Goal: Information Seeking & Learning: Check status

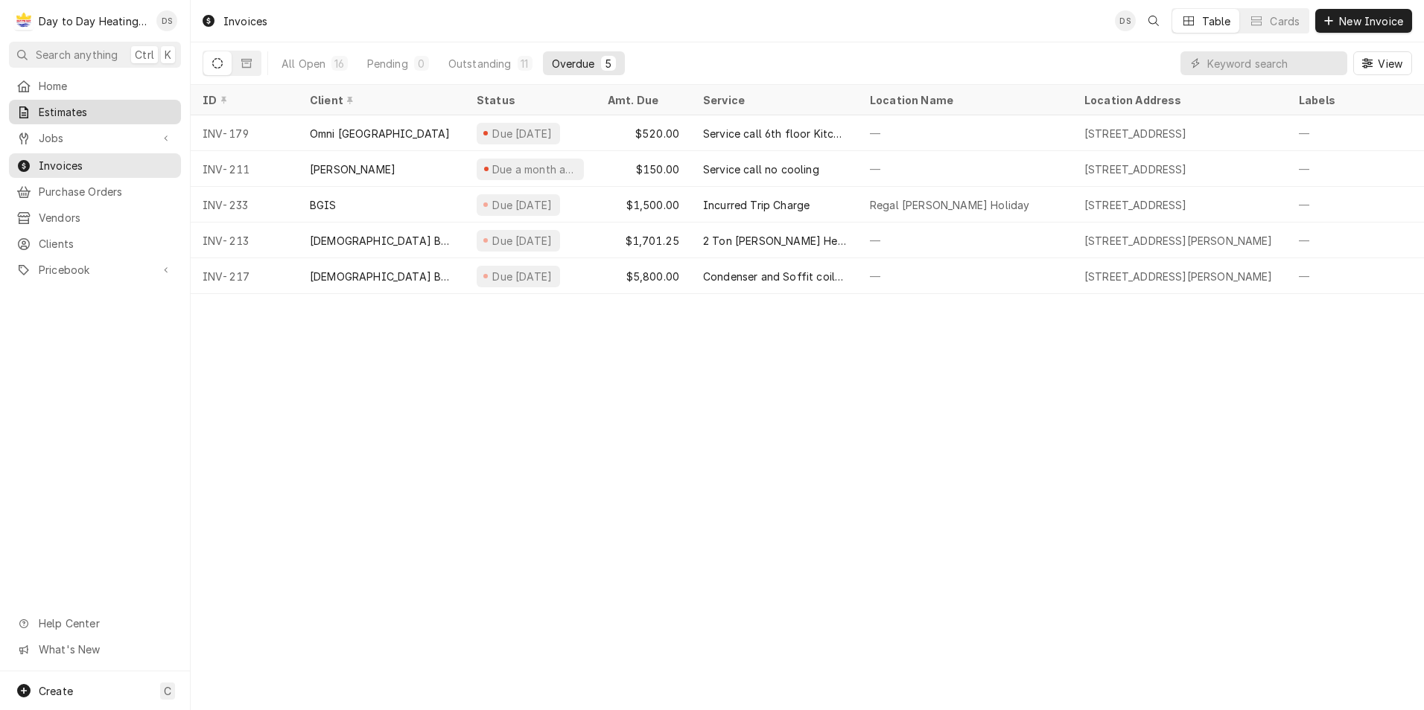
click at [71, 112] on span "Estimates" at bounding box center [106, 112] width 135 height 16
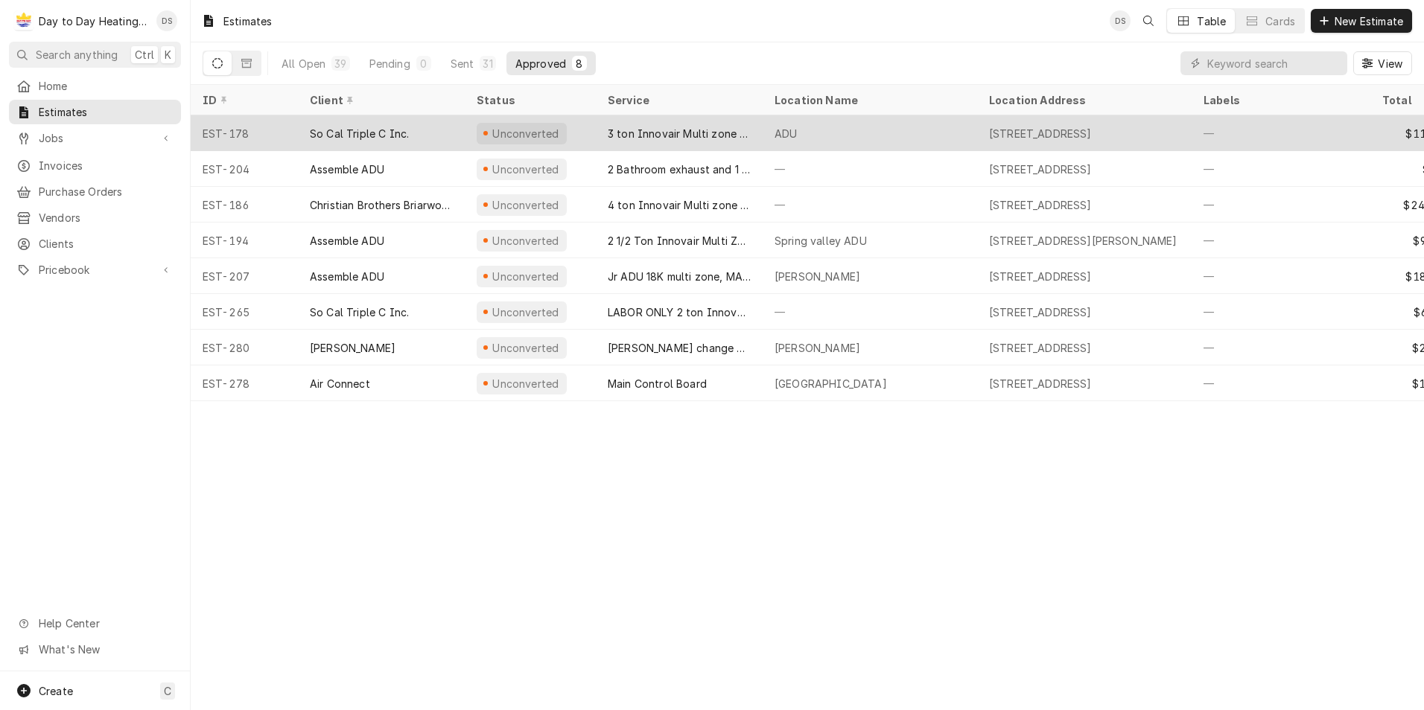
click at [399, 130] on div "So Cal Triple C Inc." at bounding box center [359, 134] width 99 height 16
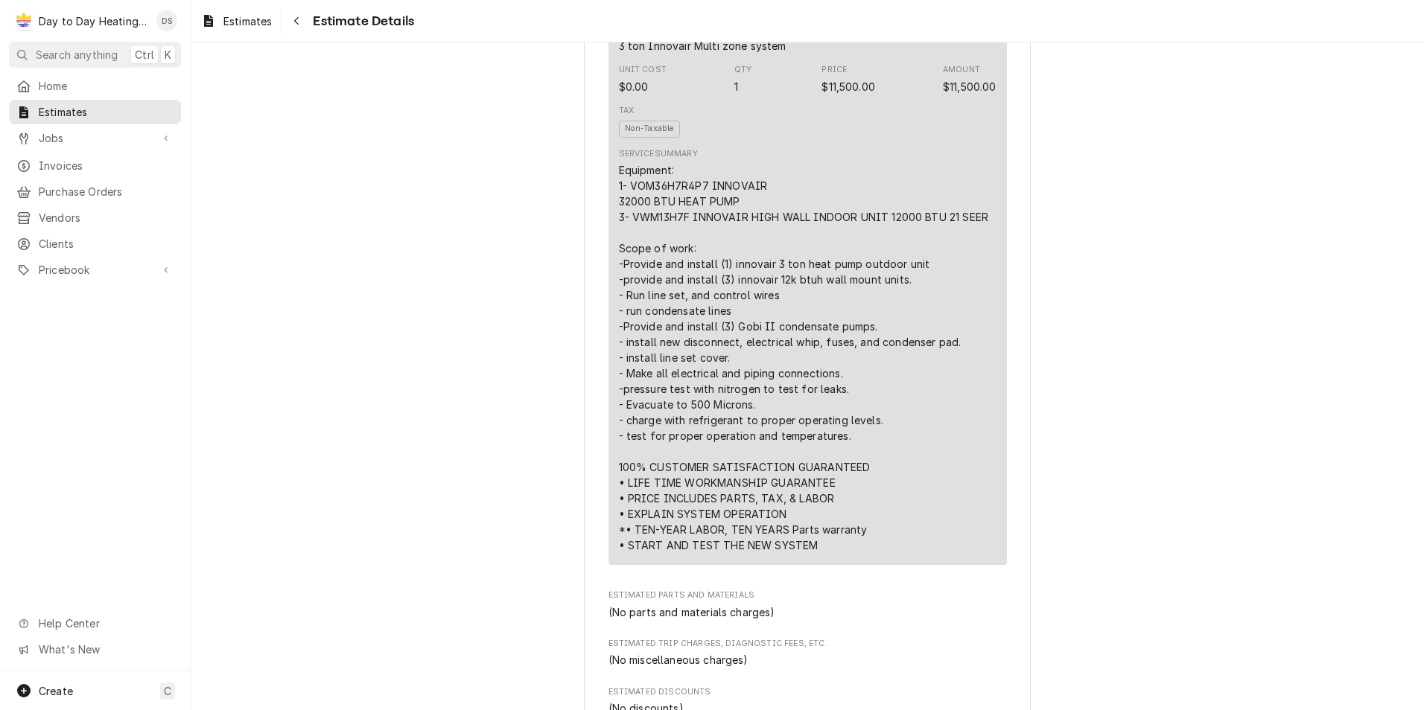
scroll to position [969, 0]
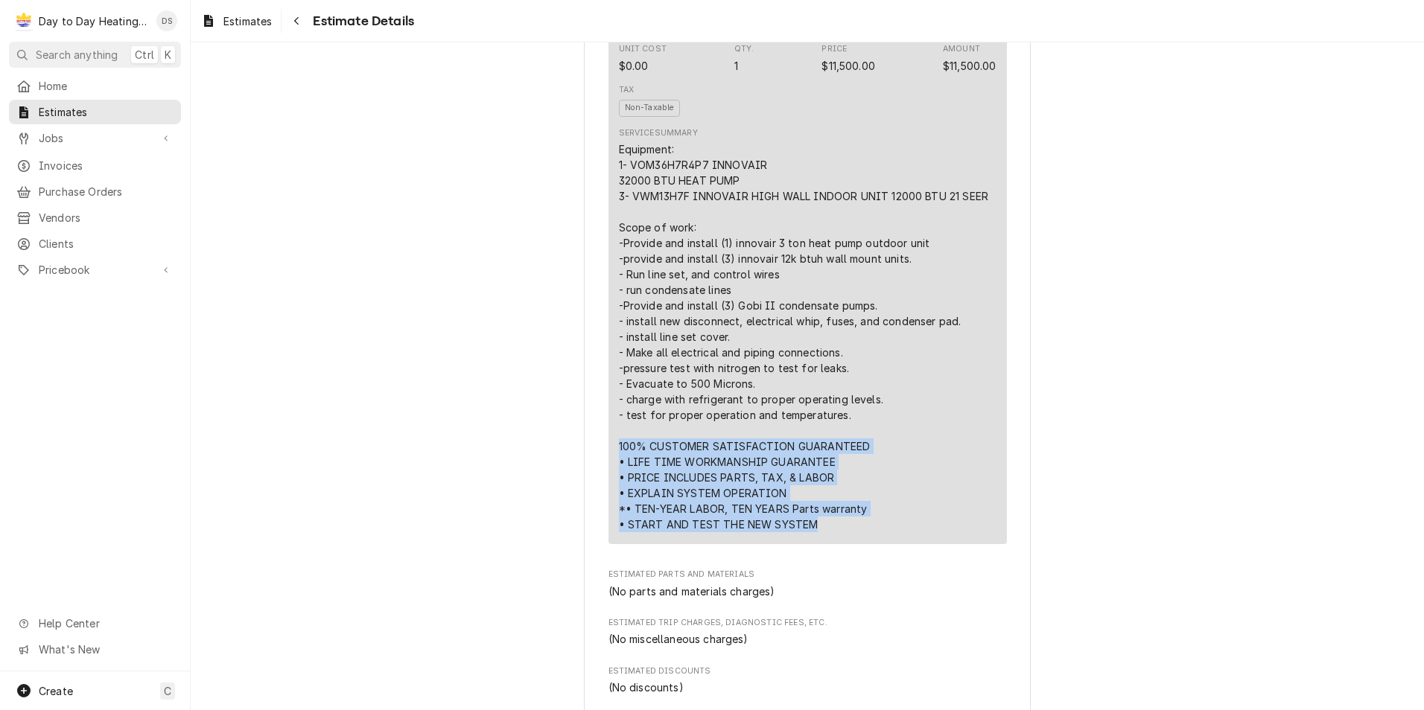
drag, startPoint x: 612, startPoint y: 496, endPoint x: 865, endPoint y: 577, distance: 265.2
click at [865, 544] on div "This line item was manually created outside your standard pricebook. Custom ite…" at bounding box center [807, 236] width 398 height 617
drag, startPoint x: 611, startPoint y: 491, endPoint x: 852, endPoint y: 582, distance: 256.9
click at [852, 544] on div "This line item was manually created outside your standard pricebook. Custom ite…" at bounding box center [807, 236] width 398 height 617
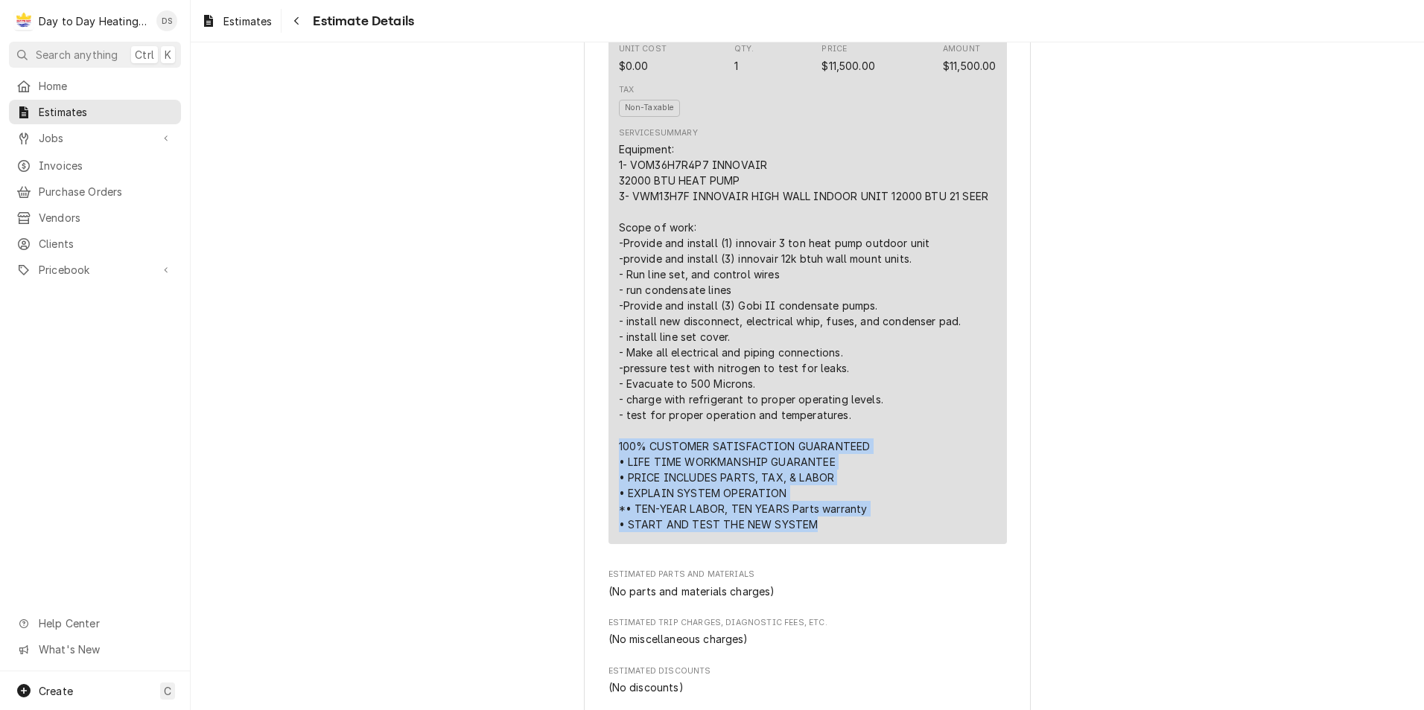
drag, startPoint x: 614, startPoint y: 496, endPoint x: 888, endPoint y: 583, distance: 287.6
click at [888, 538] on div "Service Summary Equipment: 1- VOM36H7R4P7 INNOVAIR 32000 BTU HEAT PUMP 3- VWM13…" at bounding box center [808, 330] width 378 height 416
click at [691, 526] on div "Equipment: 1- VOM36H7R4P7 INNOVAIR 32000 BTU HEAT PUMP 3- VWM13H7F INNOVAIR HIG…" at bounding box center [804, 336] width 370 height 391
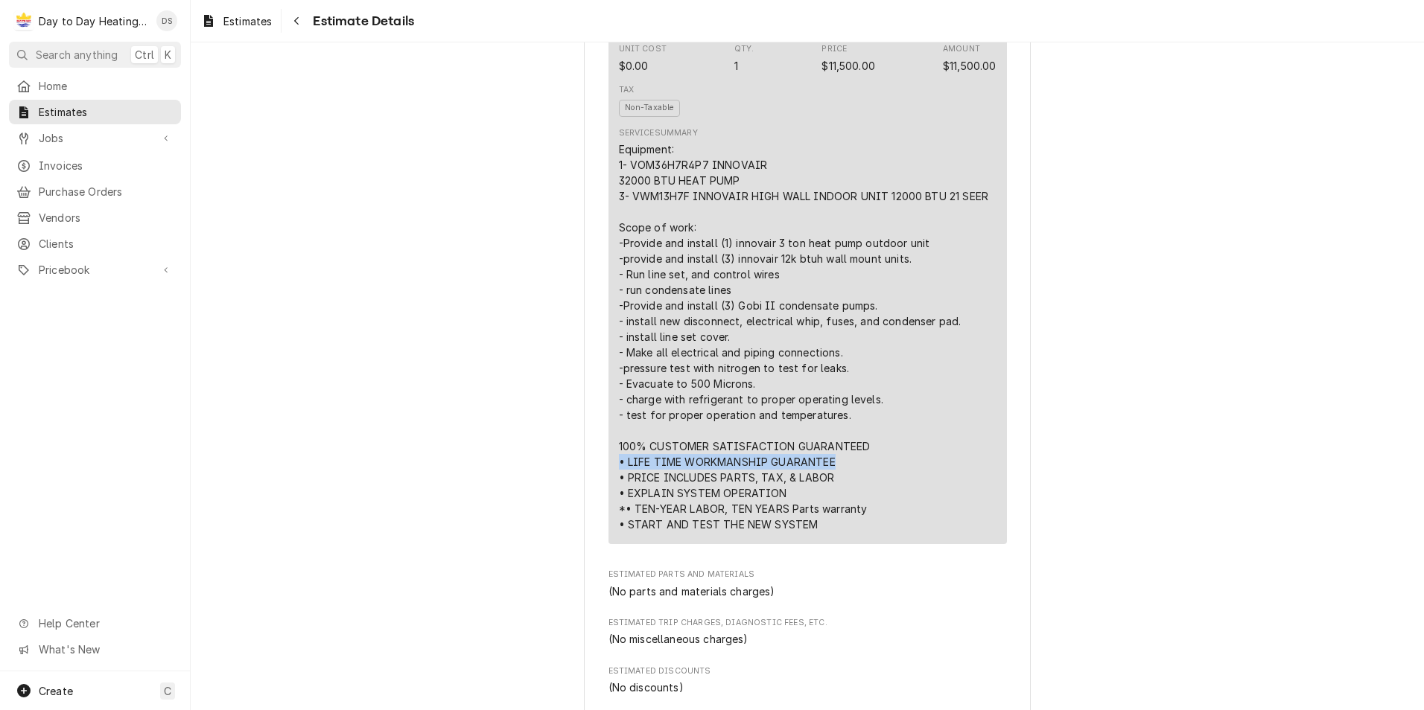
drag, startPoint x: 834, startPoint y: 510, endPoint x: 615, endPoint y: 517, distance: 219.0
click at [619, 517] on div "Equipment: 1- VOM36H7R4P7 INNOVAIR 32000 BTU HEAT PUMP 3- VWM13H7F INNOVAIR HIG…" at bounding box center [804, 336] width 370 height 391
drag, startPoint x: 615, startPoint y: 517, endPoint x: 725, endPoint y: 523, distance: 109.6
click at [725, 523] on div "Equipment: 1- VOM36H7R4P7 INNOVAIR 32000 BTU HEAT PUMP 3- VWM13H7F INNOVAIR HIG…" at bounding box center [804, 336] width 370 height 391
drag, startPoint x: 827, startPoint y: 524, endPoint x: 615, endPoint y: 532, distance: 211.6
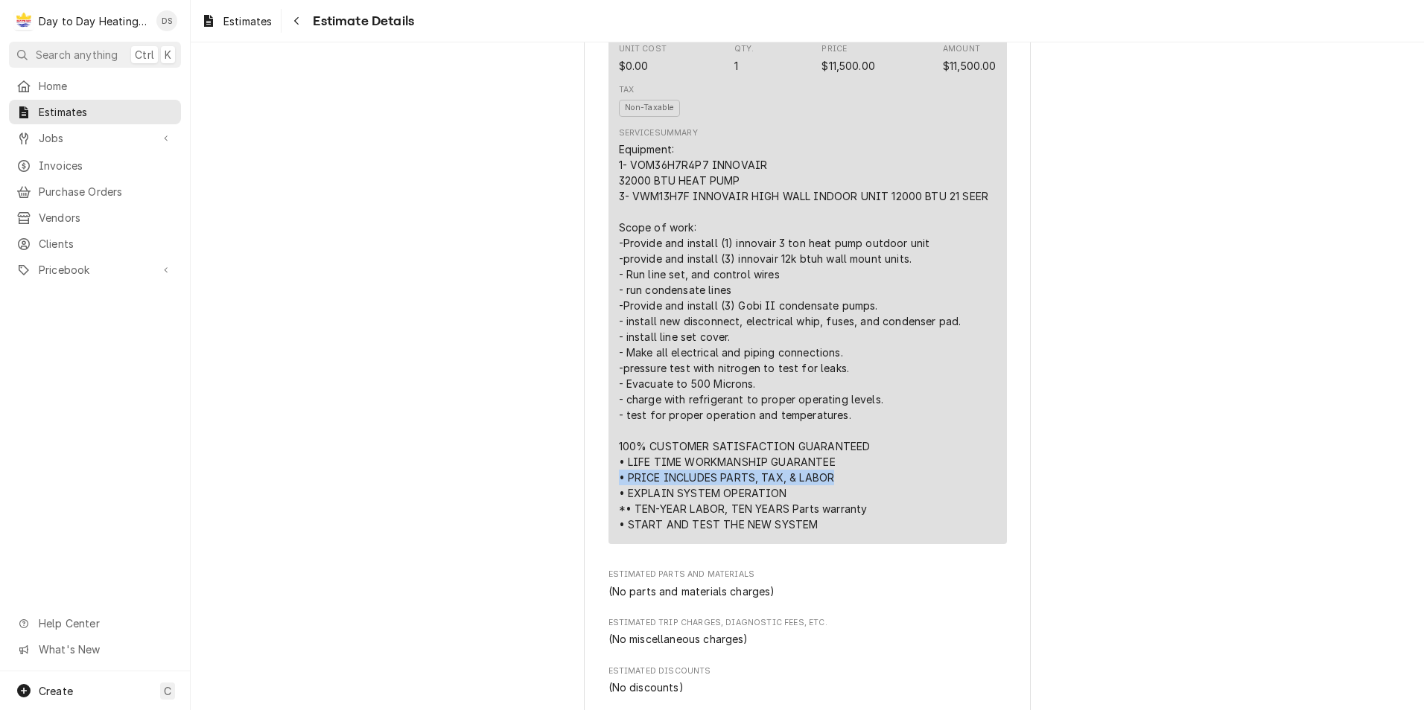
click at [619, 532] on div "Equipment: 1- VOM36H7R4P7 INNOVAIR 32000 BTU HEAT PUMP 3- VWM13H7F INNOVAIR HIG…" at bounding box center [804, 336] width 370 height 391
drag, startPoint x: 615, startPoint y: 532, endPoint x: 734, endPoint y: 535, distance: 119.2
click at [734, 532] on div "Equipment: 1- VOM36H7R4P7 INNOVAIR 32000 BTU HEAT PUMP 3- VWM13H7F INNOVAIR HIG…" at bounding box center [804, 336] width 370 height 391
drag, startPoint x: 786, startPoint y: 545, endPoint x: 616, endPoint y: 544, distance: 169.8
click at [619, 532] on div "Equipment: 1- VOM36H7R4P7 INNOVAIR 32000 BTU HEAT PUMP 3- VWM13H7F INNOVAIR HIG…" at bounding box center [804, 336] width 370 height 391
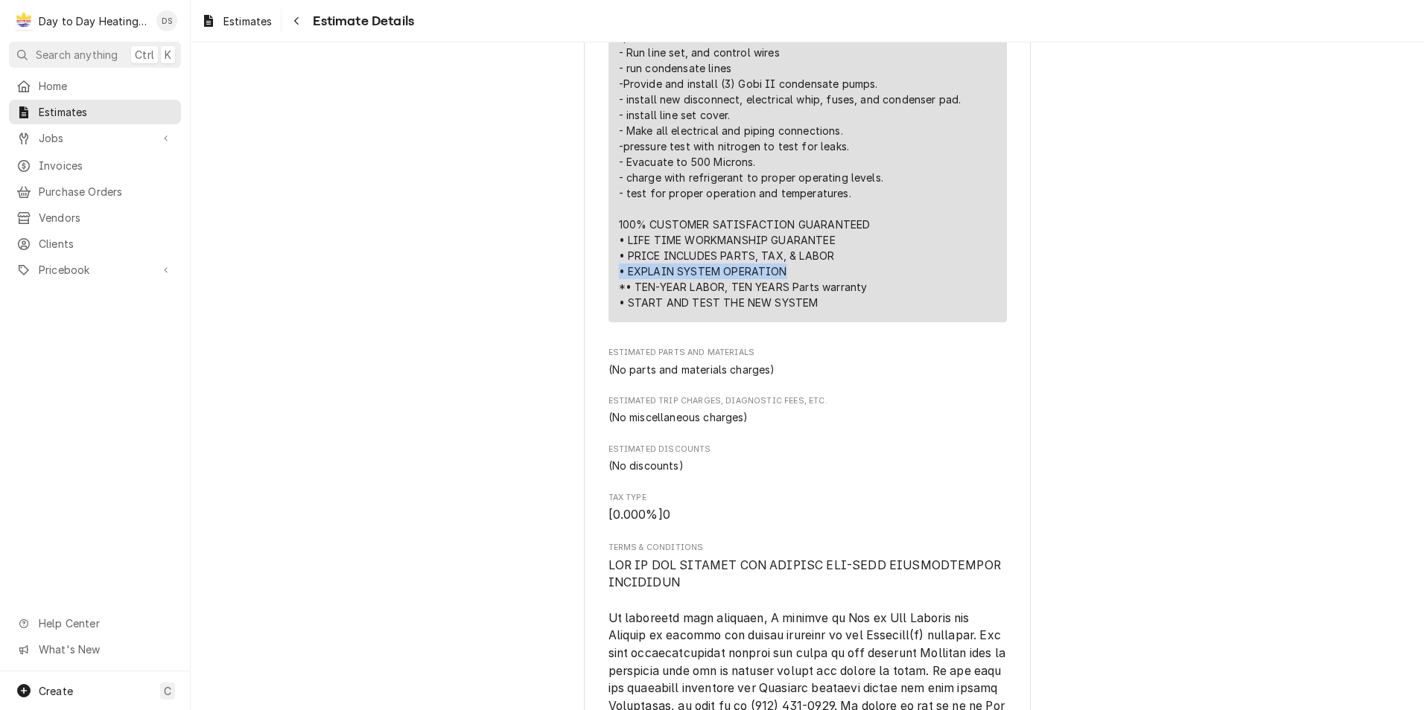
scroll to position [1192, 0]
click at [791, 305] on div "Equipment: 1- VOM36H7R4P7 INNOVAIR 32000 BTU HEAT PUMP 3- VWM13H7F INNOVAIR HIG…" at bounding box center [804, 113] width 370 height 391
drag, startPoint x: 612, startPoint y: 333, endPoint x: 866, endPoint y: 337, distance: 254.0
click at [866, 321] on div "This line item was manually created outside your standard pricebook. Custom ite…" at bounding box center [807, 12] width 398 height 617
drag, startPoint x: 866, startPoint y: 337, endPoint x: 844, endPoint y: 419, distance: 84.2
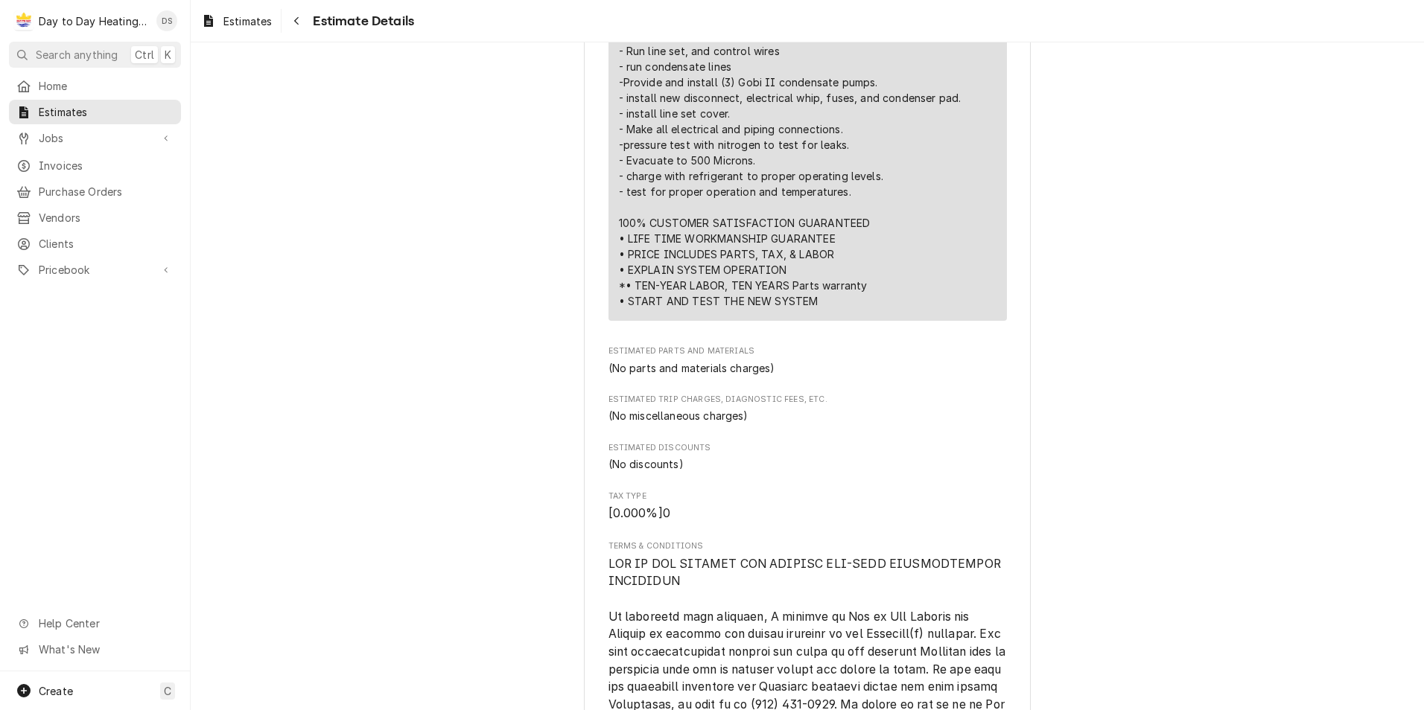
click at [844, 376] on div "(No parts and materials charges)" at bounding box center [807, 368] width 398 height 16
drag, startPoint x: 612, startPoint y: 336, endPoint x: 862, endPoint y: 339, distance: 249.5
click at [862, 321] on div "This line item was manually created outside your standard pricebook. Custom ite…" at bounding box center [807, 12] width 398 height 617
drag, startPoint x: 862, startPoint y: 339, endPoint x: 847, endPoint y: 413, distance: 75.2
click at [847, 376] on div "(No parts and materials charges)" at bounding box center [807, 368] width 398 height 16
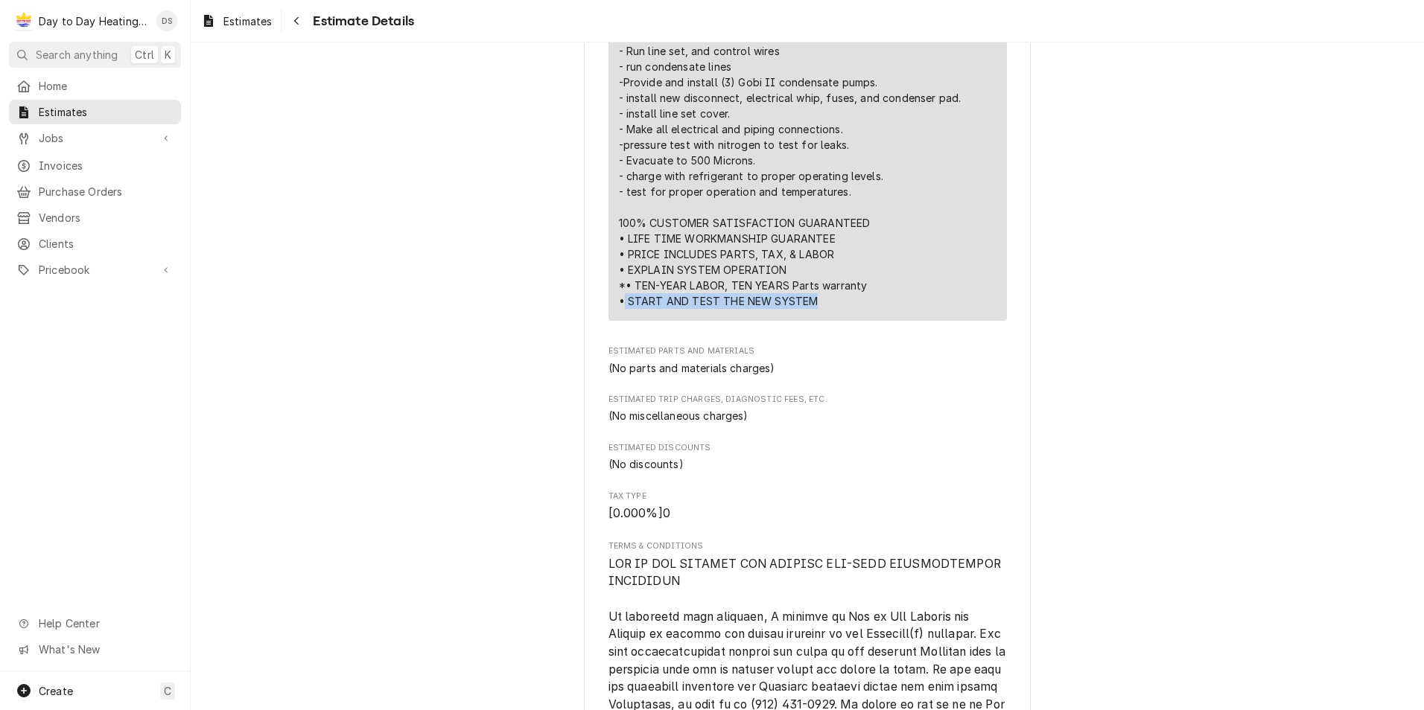
drag, startPoint x: 620, startPoint y: 351, endPoint x: 824, endPoint y: 346, distance: 204.1
click at [824, 309] on div "Equipment: 1- VOM36H7R4P7 INNOVAIR 32000 BTU HEAT PUMP 3- VWM13H7F INNOVAIR HIG…" at bounding box center [804, 113] width 370 height 391
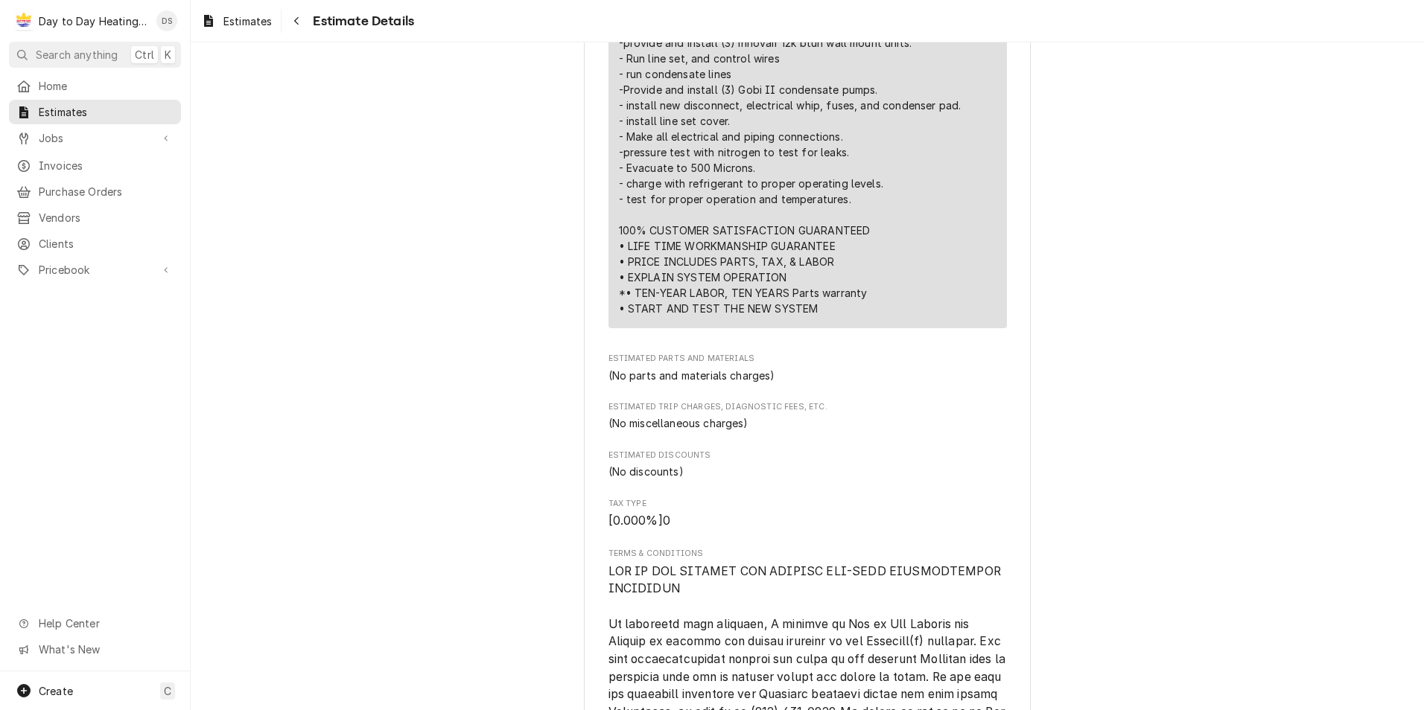
scroll to position [1118, 0]
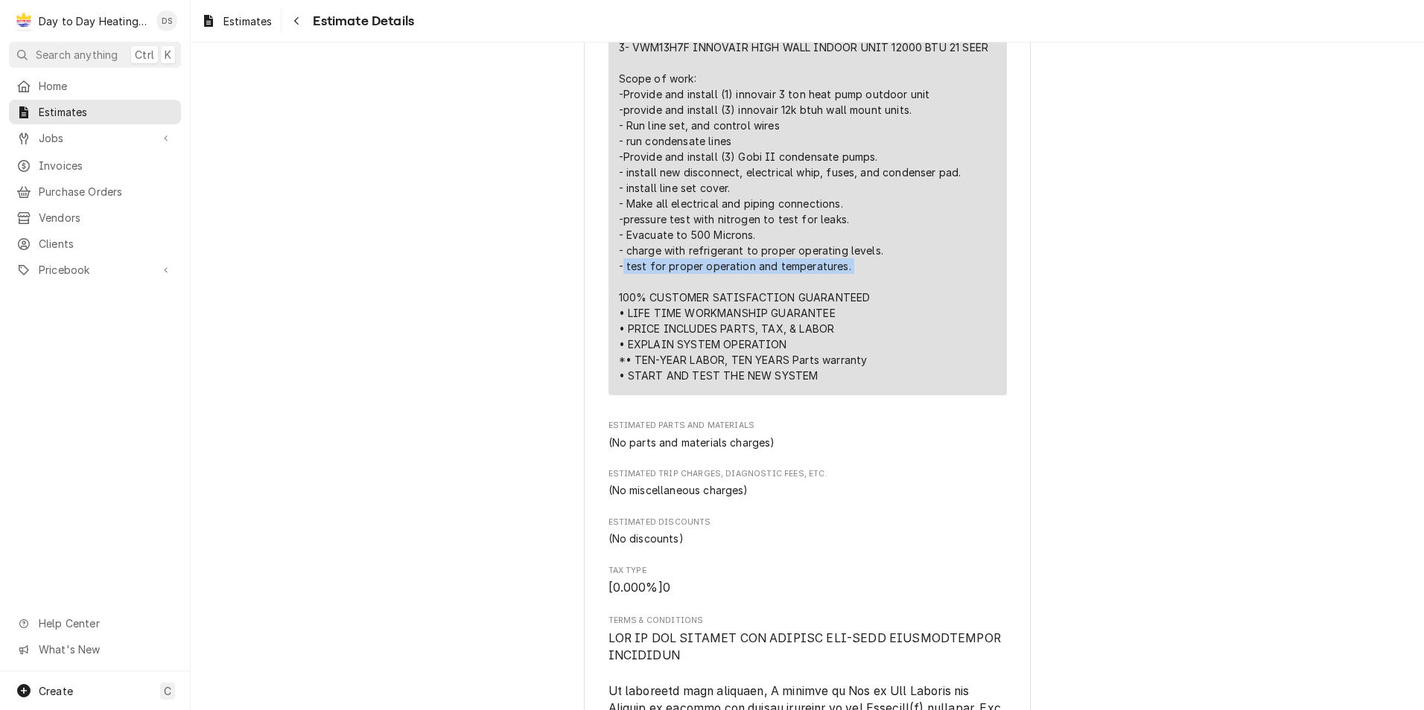
drag, startPoint x: 618, startPoint y: 316, endPoint x: 846, endPoint y: 315, distance: 227.9
click at [846, 315] on div "Equipment: 1- VOM36H7R4P7 INNOVAIR 32000 BTU HEAT PUMP 3- VWM13H7F INNOVAIR HIG…" at bounding box center [804, 188] width 370 height 391
drag, startPoint x: 846, startPoint y: 315, endPoint x: 872, endPoint y: 317, distance: 26.2
click at [867, 316] on div "Equipment: 1- VOM36H7R4P7 INNOVAIR 32000 BTU HEAT PUMP 3- VWM13H7F INNOVAIR HIG…" at bounding box center [804, 188] width 370 height 391
click at [903, 318] on div "Equipment: 1- VOM36H7R4P7 INNOVAIR 32000 BTU HEAT PUMP 3- VWM13H7F INNOVAIR HIG…" at bounding box center [804, 188] width 370 height 391
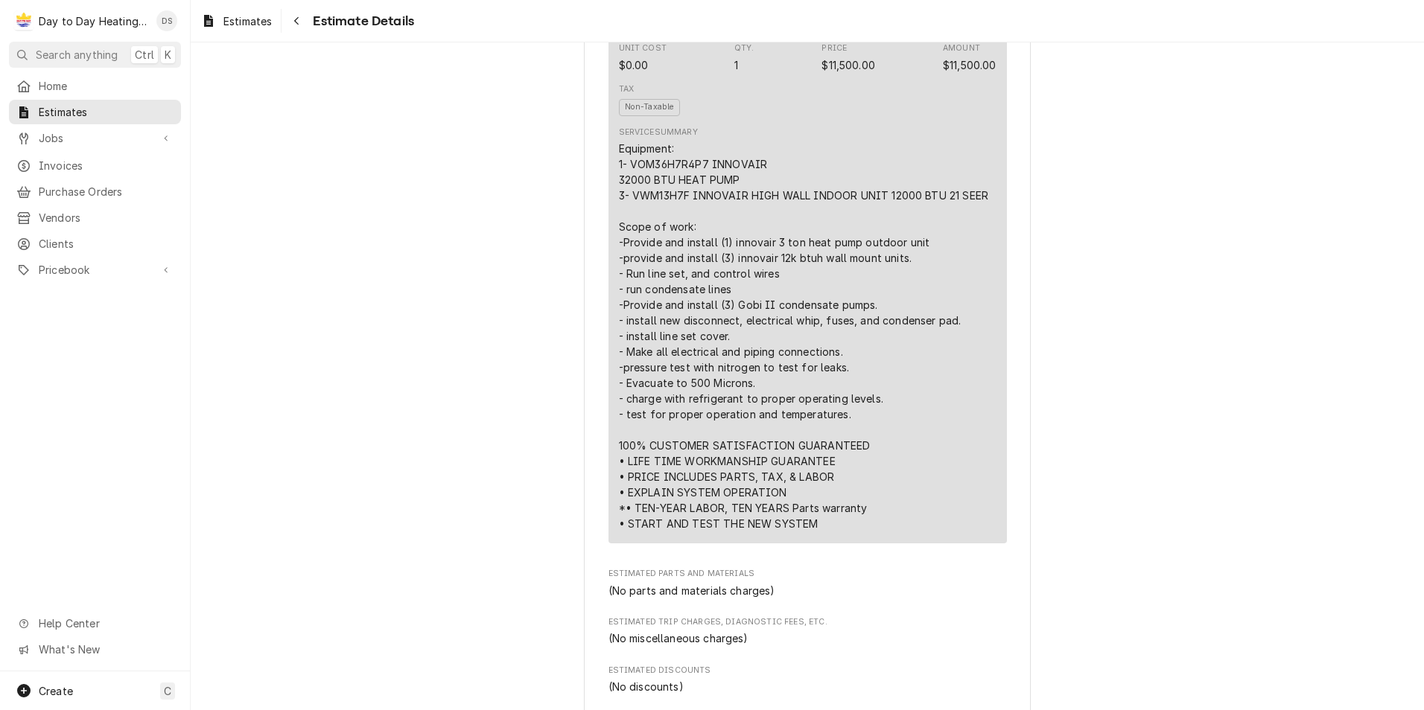
scroll to position [969, 0]
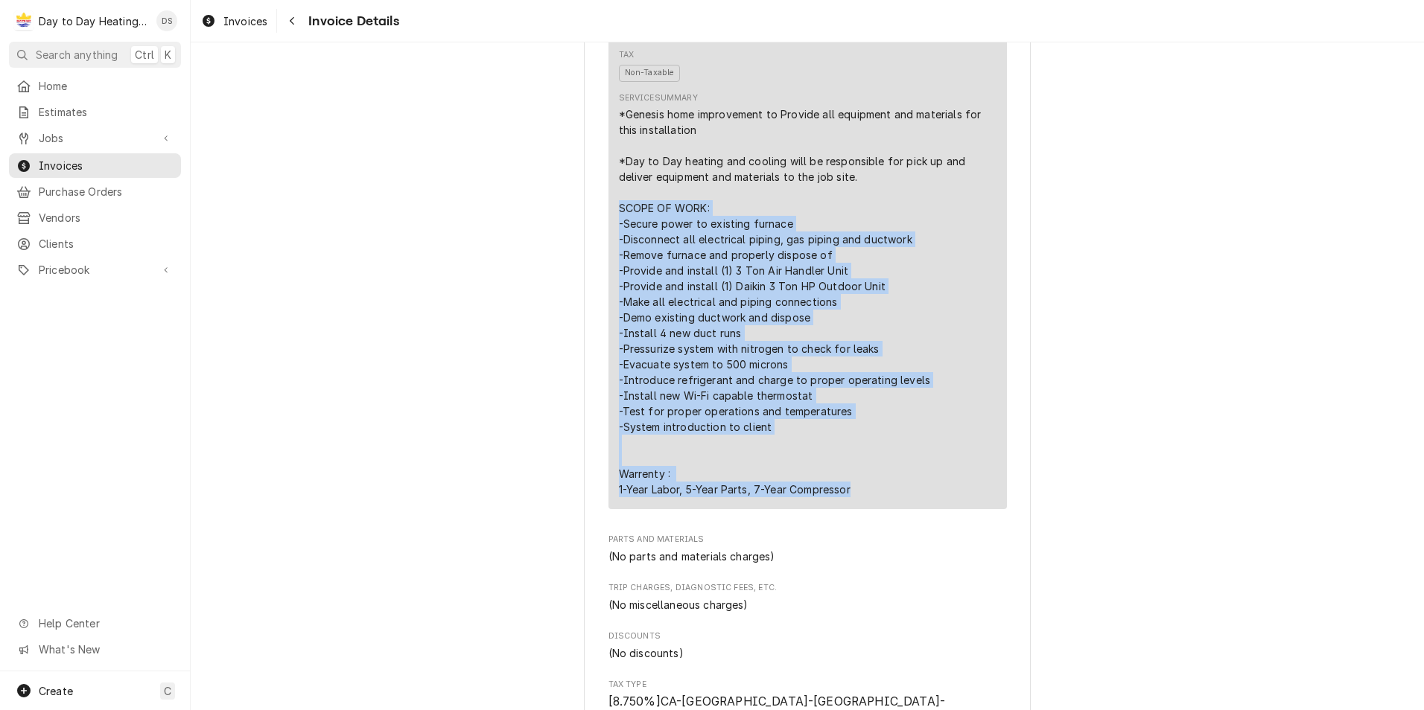
scroll to position [1043, 0]
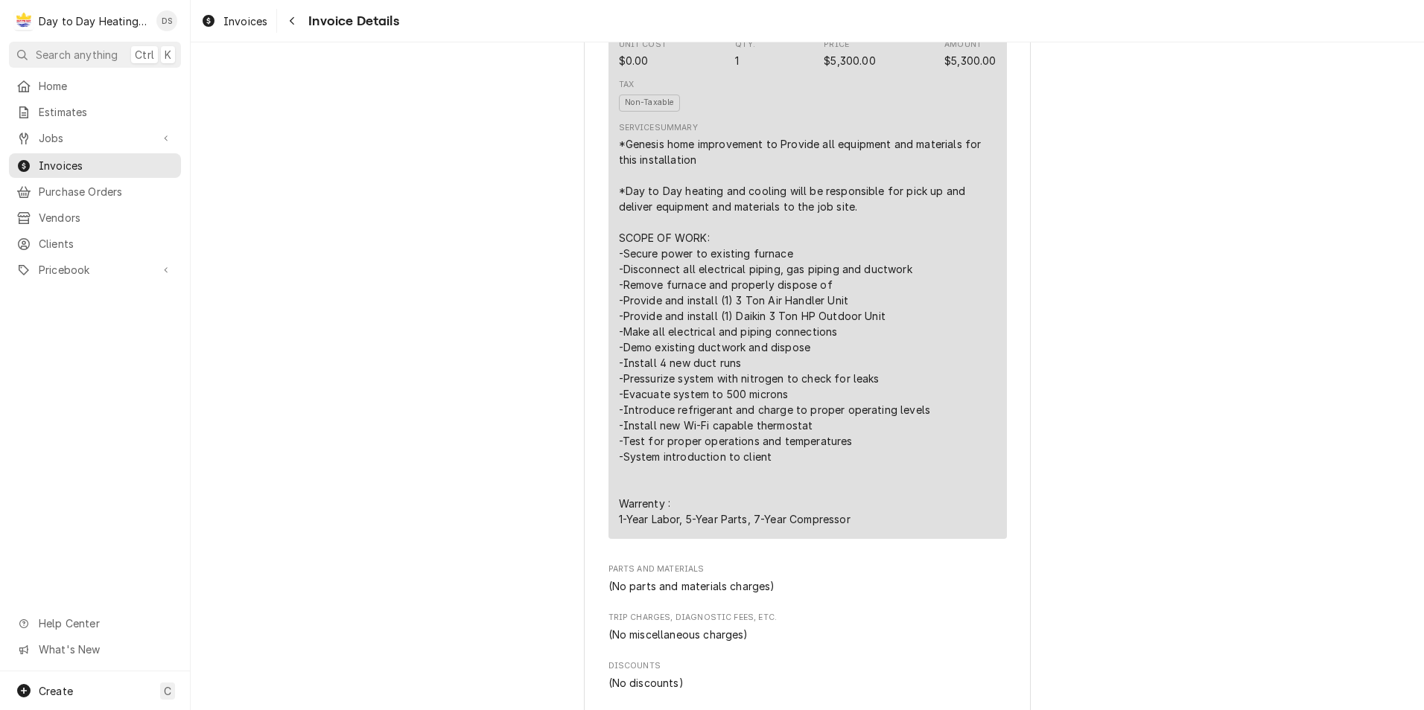
scroll to position [968, 0]
drag, startPoint x: 661, startPoint y: 553, endPoint x: 613, endPoint y: 551, distance: 47.7
click at [619, 526] on div "*Genesis home improvement to Provide all equipment and materials for this insta…" at bounding box center [808, 331] width 378 height 391
drag, startPoint x: 613, startPoint y: 551, endPoint x: 536, endPoint y: 529, distance: 79.9
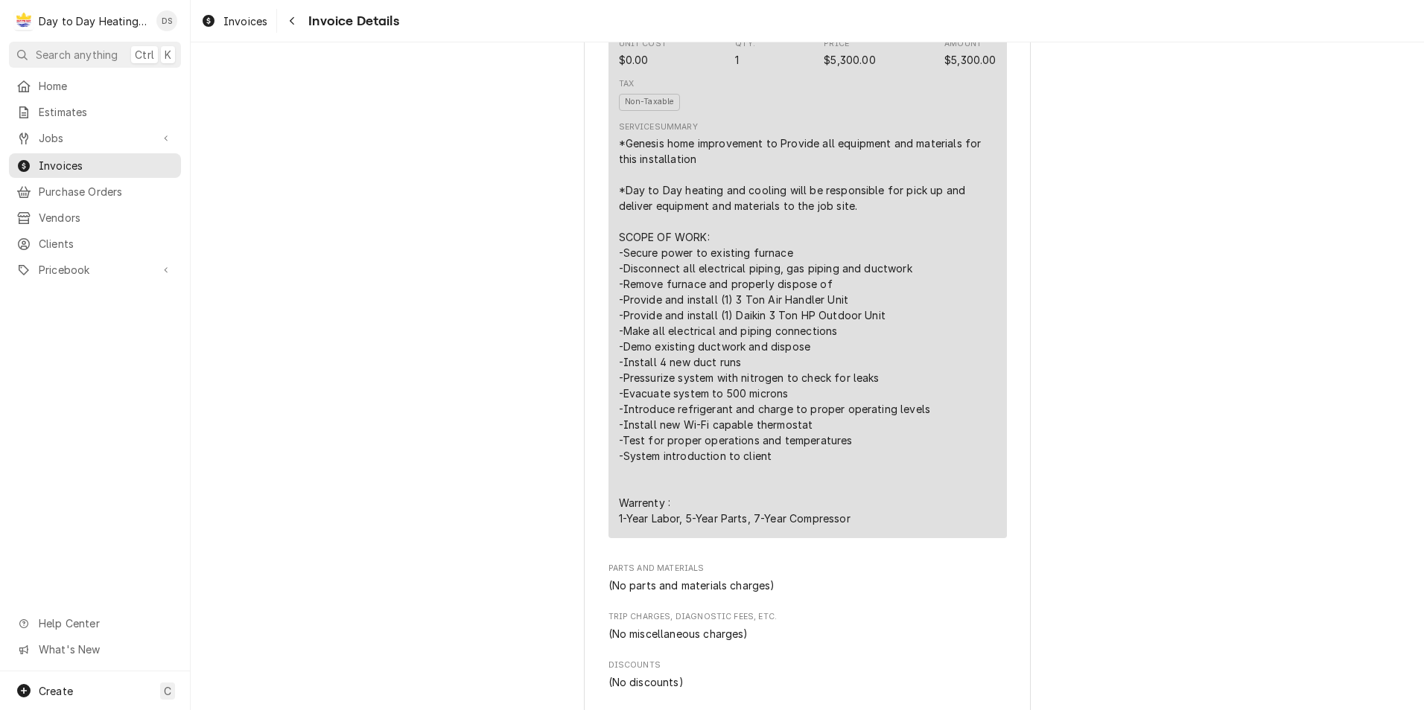
scroll to position [1117, 0]
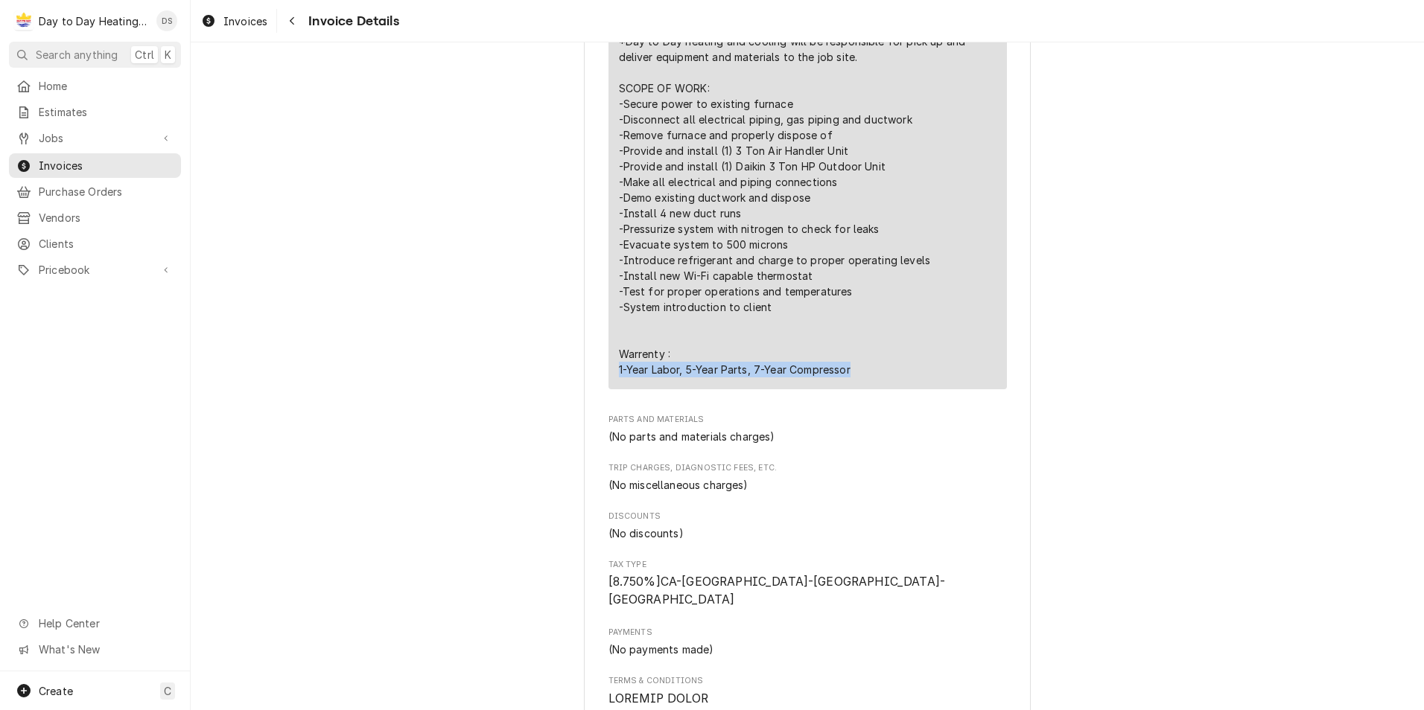
drag, startPoint x: 853, startPoint y: 421, endPoint x: 610, endPoint y: 420, distance: 242.8
click at [610, 389] on div "Short Description 3 Ton Heat Pump Install Service Date Sep 22, 2025 Unit Cost $…" at bounding box center [807, 93] width 398 height 594
drag, startPoint x: 610, startPoint y: 420, endPoint x: 470, endPoint y: 425, distance: 140.1
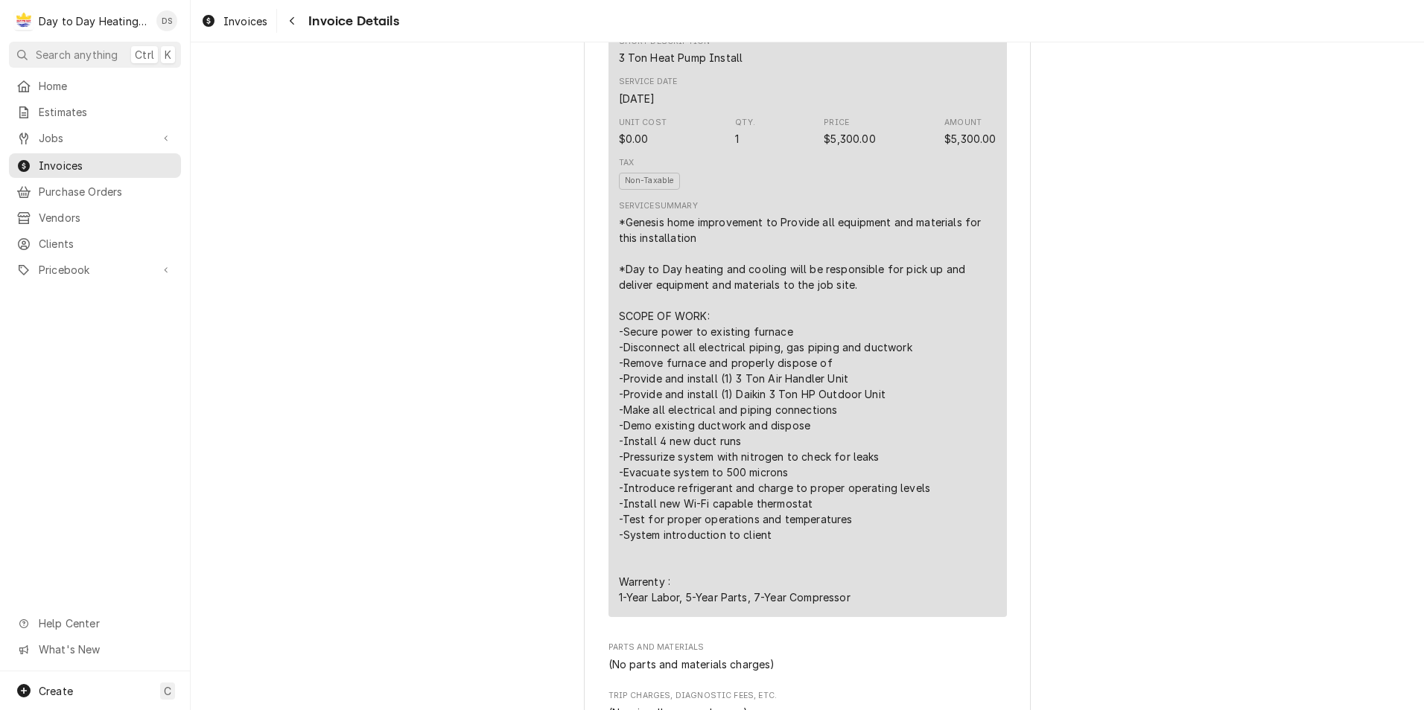
scroll to position [894, 0]
